Goal: Find specific page/section: Find specific page/section

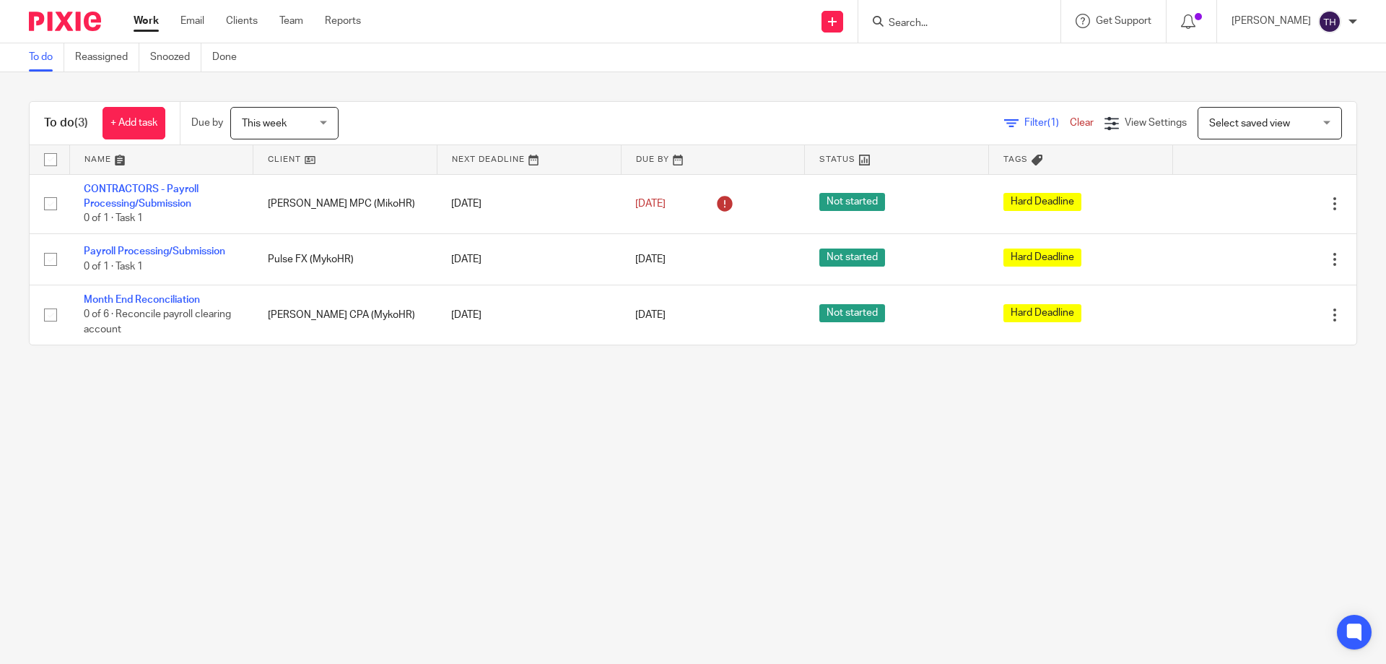
click at [947, 22] on input "Search" at bounding box center [952, 23] width 130 height 13
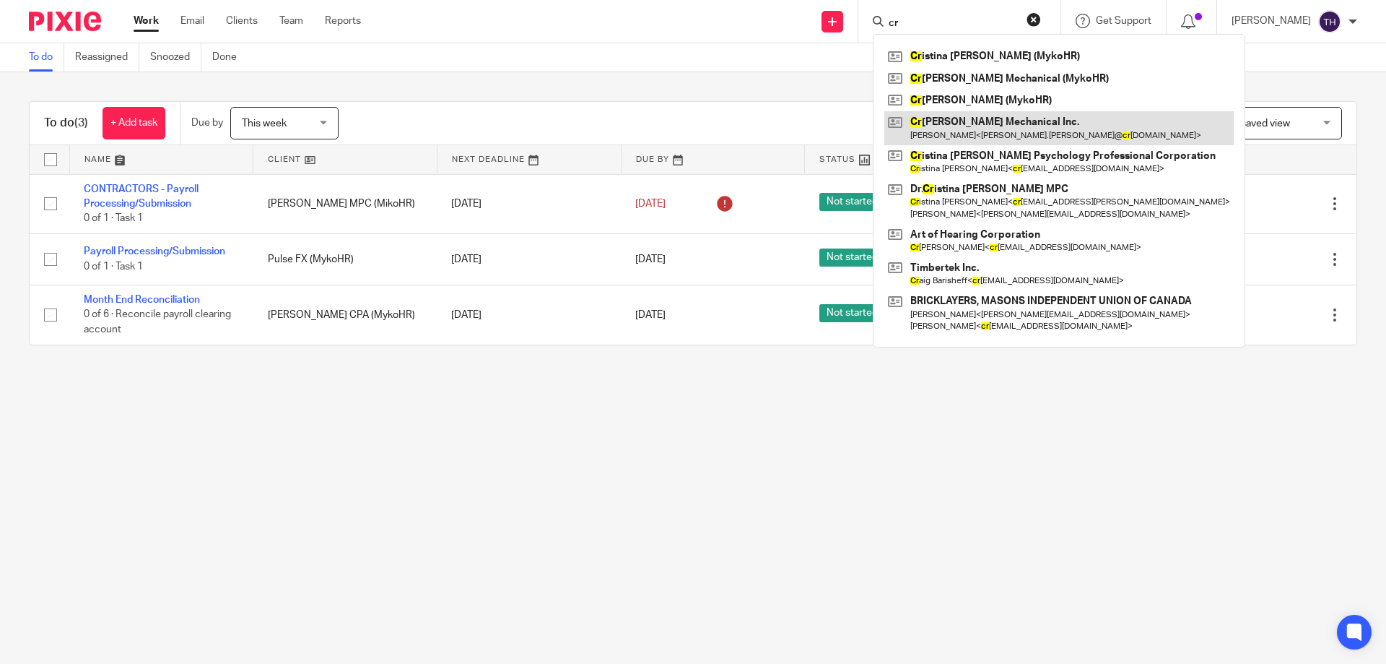
type input "cr"
click at [973, 121] on link at bounding box center [1058, 127] width 349 height 33
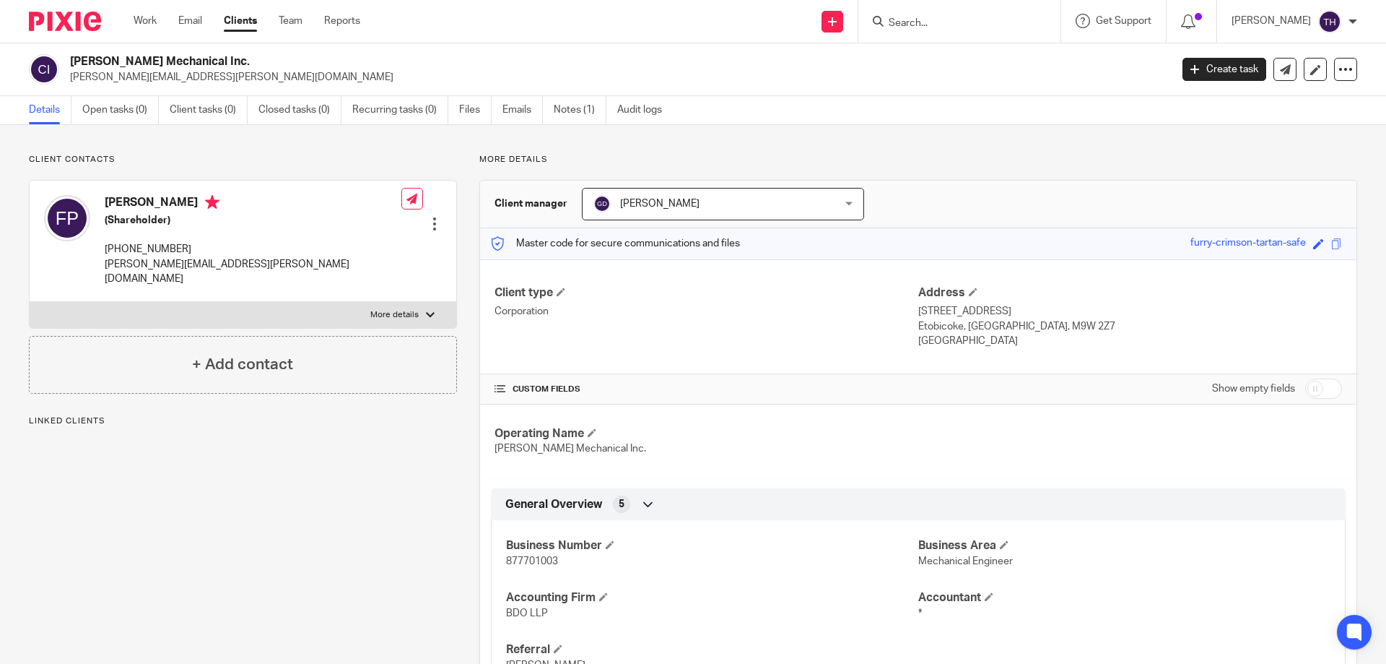
click at [153, 196] on h4 "[PERSON_NAME]" at bounding box center [253, 204] width 297 height 18
copy h4 "[PERSON_NAME]"
